Goal: Communication & Community: Answer question/provide support

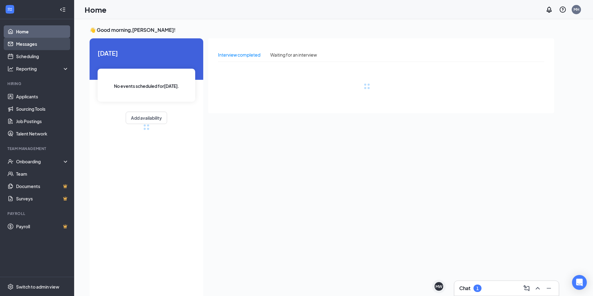
click at [30, 44] on link "Messages" at bounding box center [42, 44] width 53 height 12
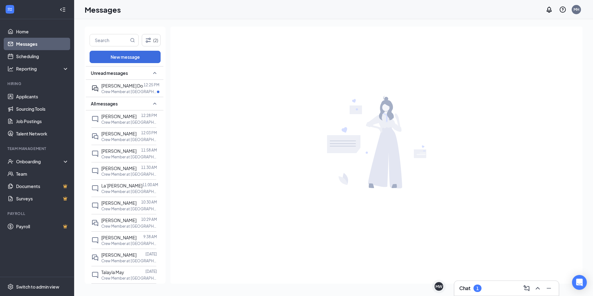
click at [33, 45] on link "Messages" at bounding box center [42, 44] width 53 height 12
click at [143, 87] on div at bounding box center [143, 85] width 1 height 7
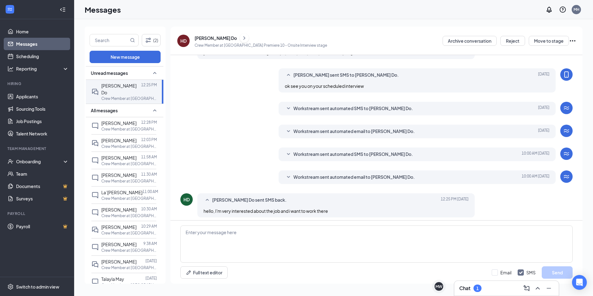
scroll to position [125, 0]
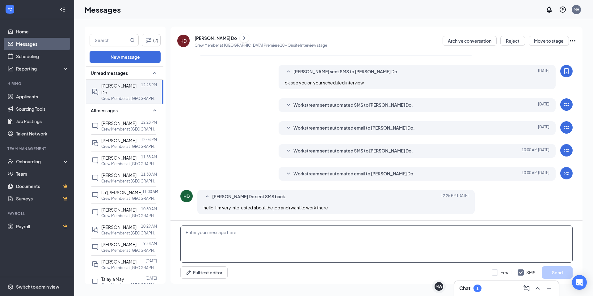
click at [328, 252] on textarea at bounding box center [376, 243] width 392 height 37
type textarea "Ok,, great when can you start?"
click at [558, 274] on button "Send" at bounding box center [557, 272] width 31 height 12
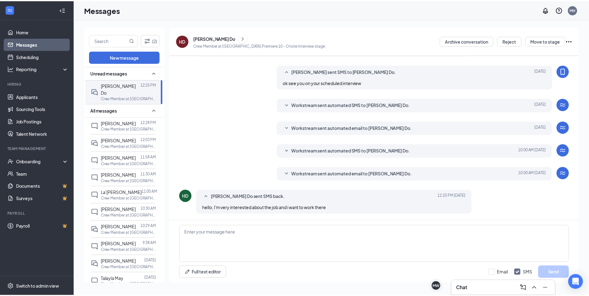
scroll to position [159, 0]
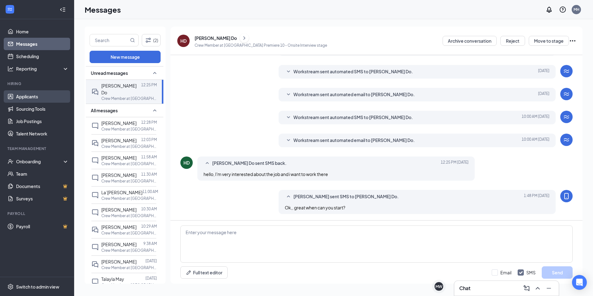
click at [40, 96] on link "Applicants" at bounding box center [42, 96] width 53 height 12
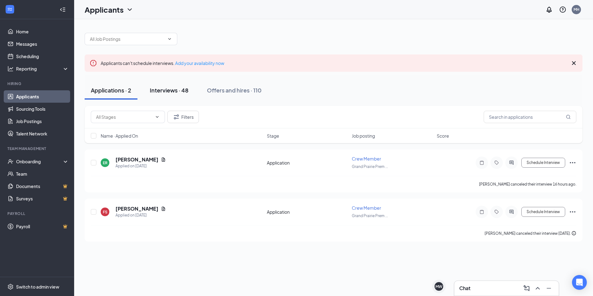
click at [156, 93] on div "Interviews · 48" at bounding box center [169, 90] width 39 height 8
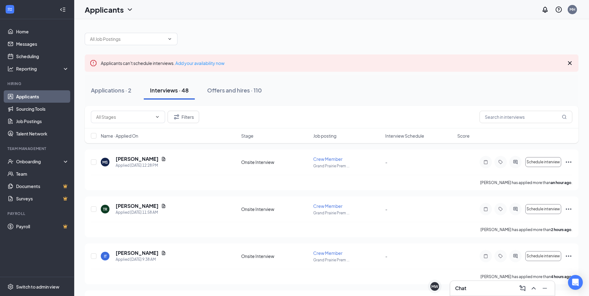
click at [400, 138] on span "Interview Schedule" at bounding box center [404, 136] width 39 height 6
click at [400, 137] on span "Interview Schedule" at bounding box center [404, 136] width 39 height 6
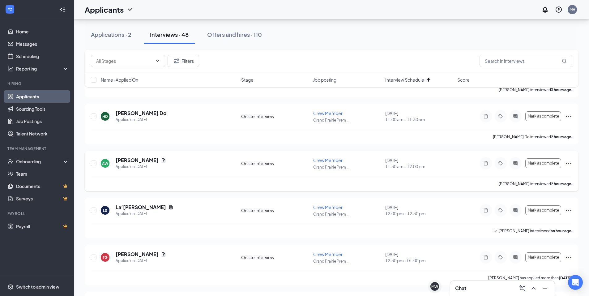
scroll to position [124, 0]
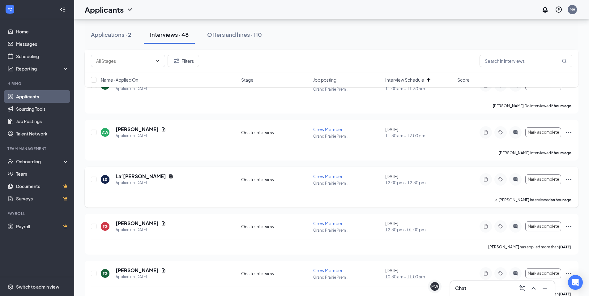
click at [568, 179] on icon "Ellipses" at bounding box center [568, 179] width 6 height 1
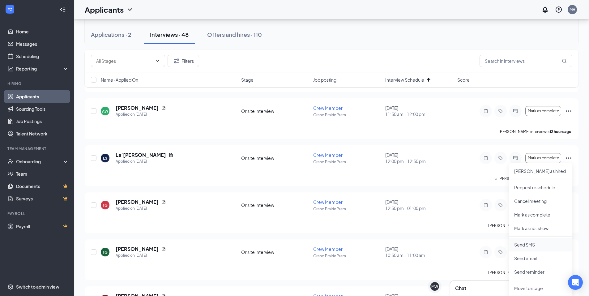
scroll to position [216, 0]
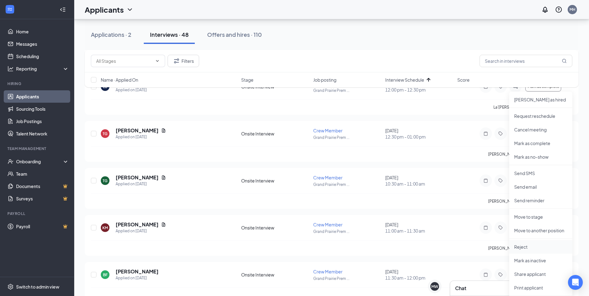
click at [522, 246] on p "Reject" at bounding box center [540, 246] width 53 height 6
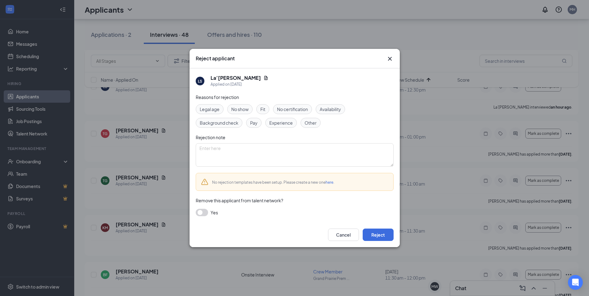
click at [241, 108] on span "No show" at bounding box center [239, 109] width 17 height 7
click at [375, 234] on button "Reject" at bounding box center [377, 234] width 31 height 12
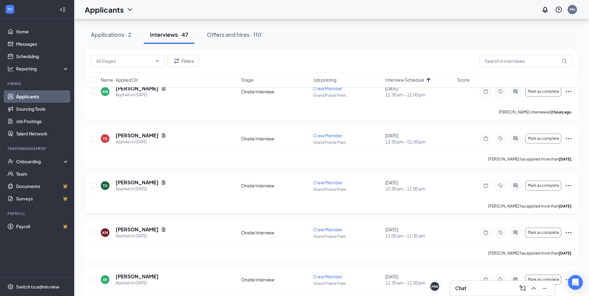
scroll to position [155, 0]
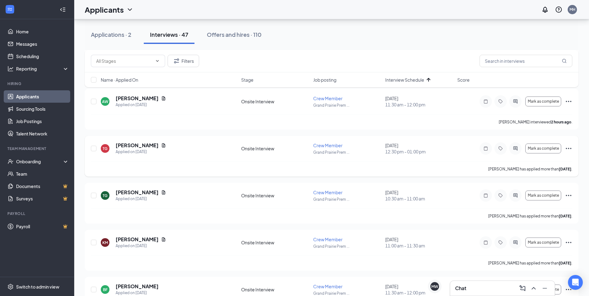
click at [569, 148] on icon "Ellipses" at bounding box center [568, 148] width 7 height 7
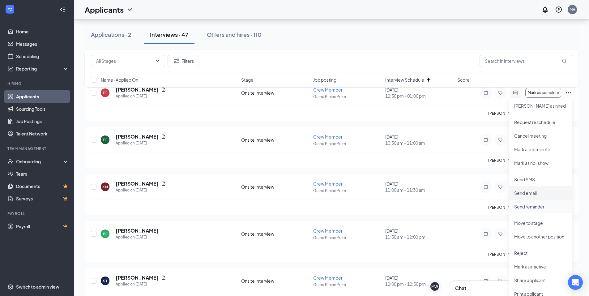
scroll to position [278, 0]
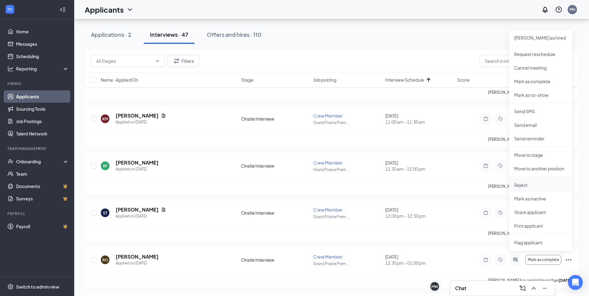
click at [527, 184] on p "Reject" at bounding box center [540, 185] width 53 height 6
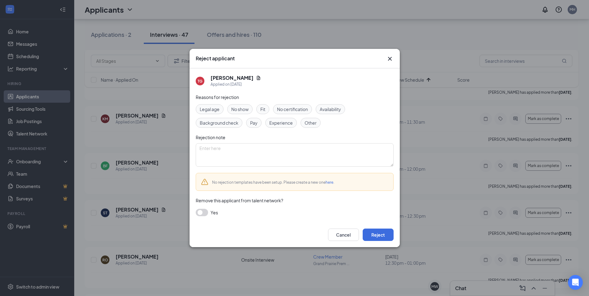
click at [248, 106] on span "No show" at bounding box center [239, 109] width 17 height 7
click at [381, 234] on button "Reject" at bounding box center [377, 234] width 31 height 12
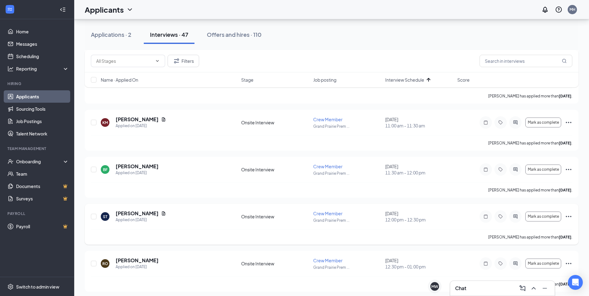
scroll to position [155, 0]
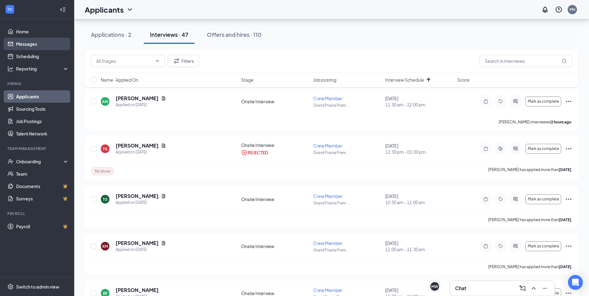
click at [20, 43] on link "Messages" at bounding box center [42, 44] width 53 height 12
